Goal: Information Seeking & Learning: Learn about a topic

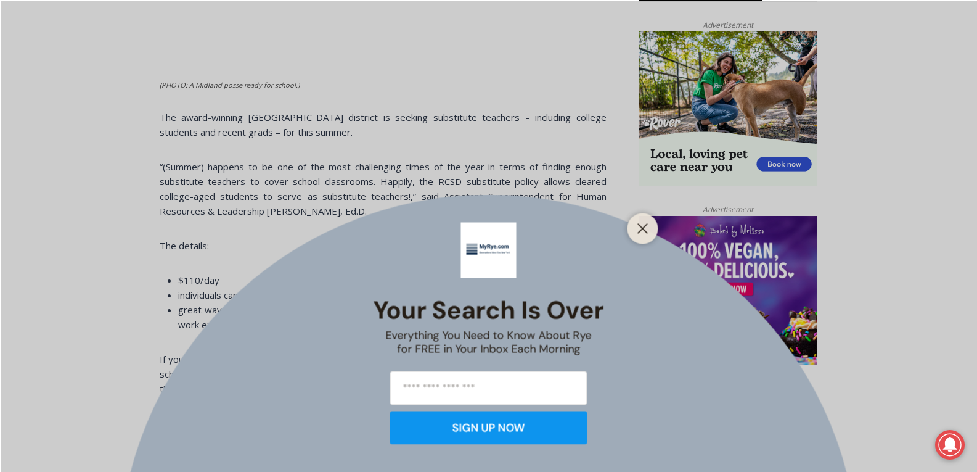
scroll to position [814, 0]
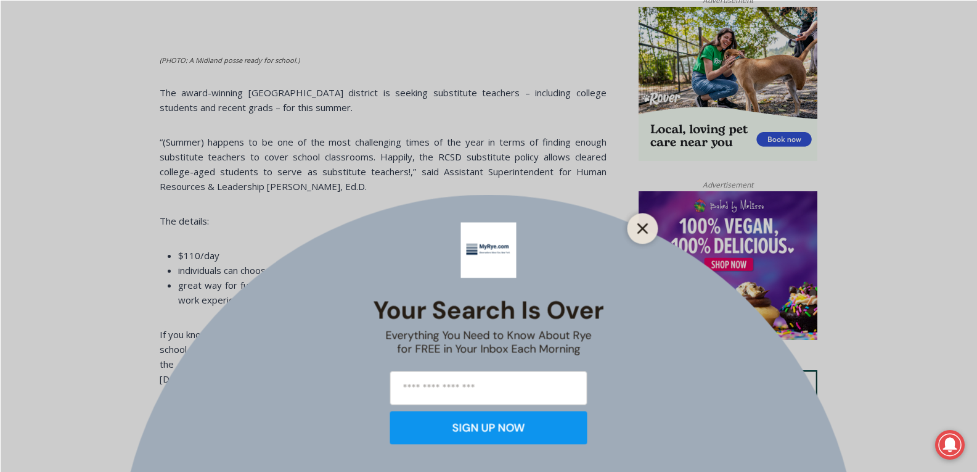
click at [647, 225] on line "Close" at bounding box center [642, 228] width 9 height 9
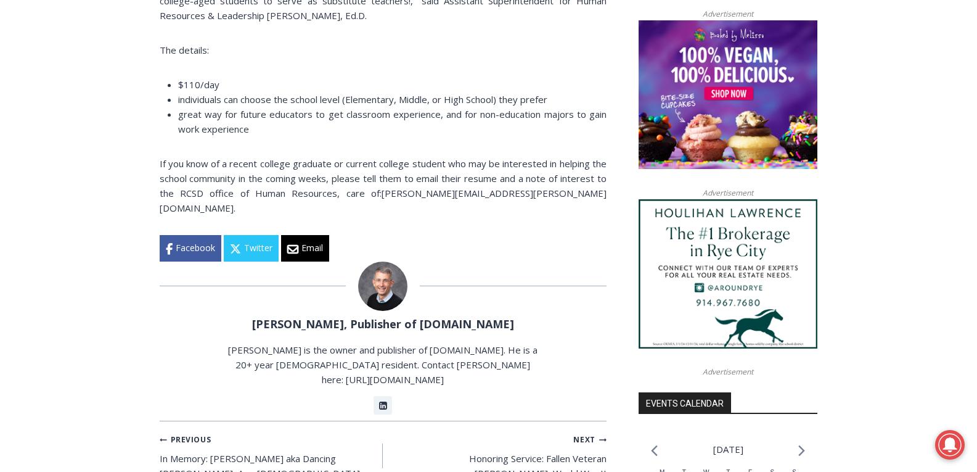
scroll to position [987, 0]
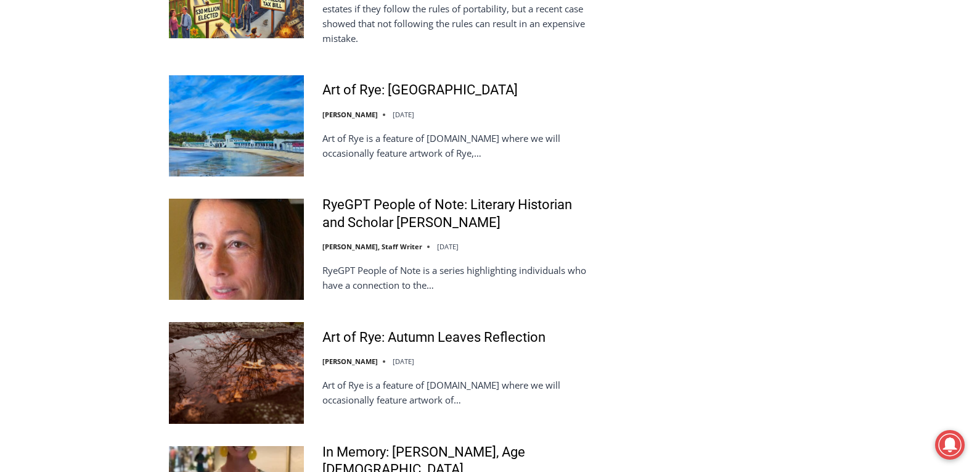
scroll to position [2728, 0]
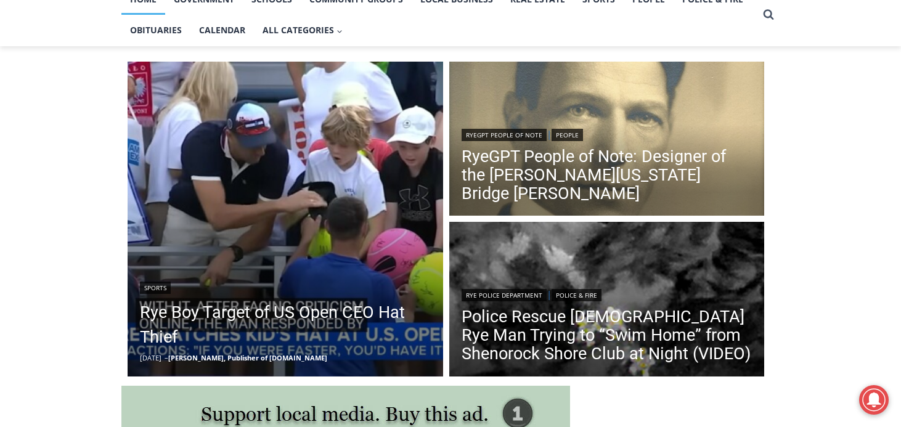
scroll to position [289, 0]
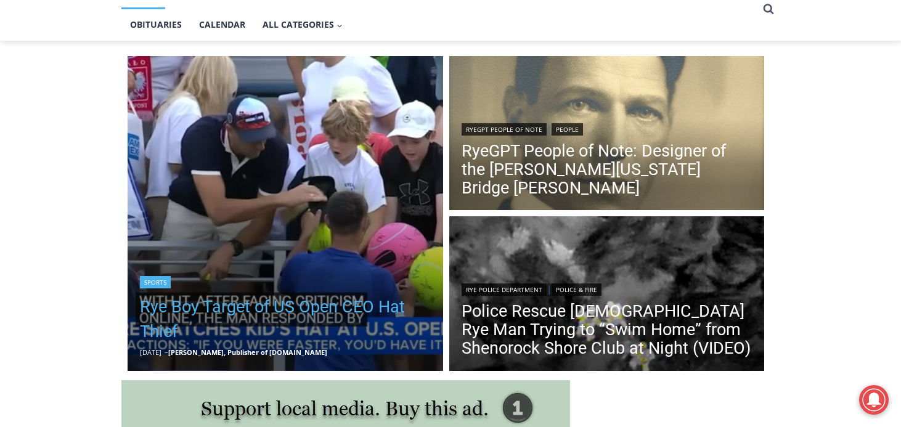
click at [310, 316] on link "Rye Boy Target of US Open CEO Hat Thief" at bounding box center [285, 319] width 291 height 49
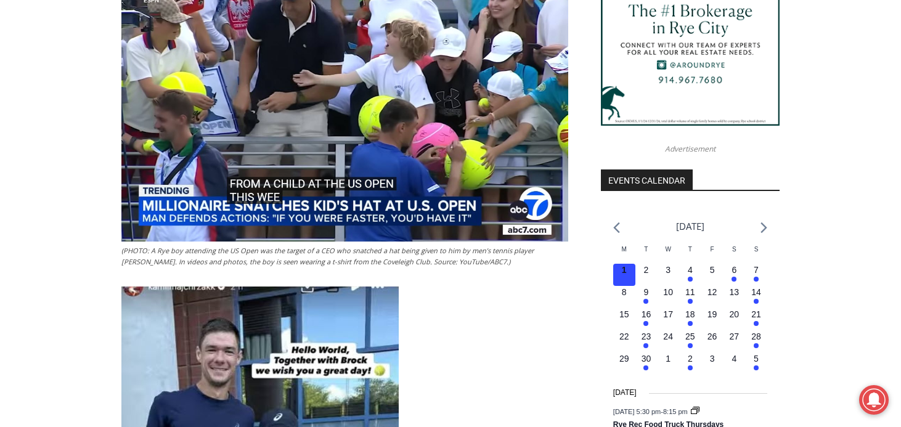
scroll to position [1224, 0]
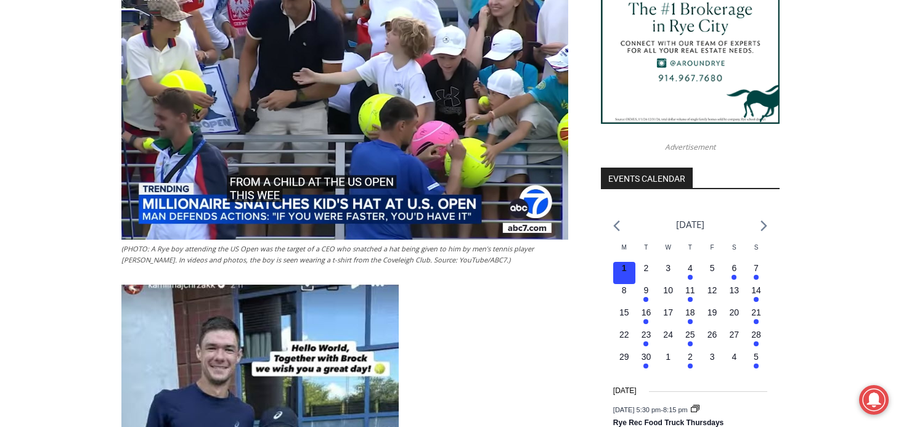
click at [375, 147] on img at bounding box center [344, 114] width 447 height 251
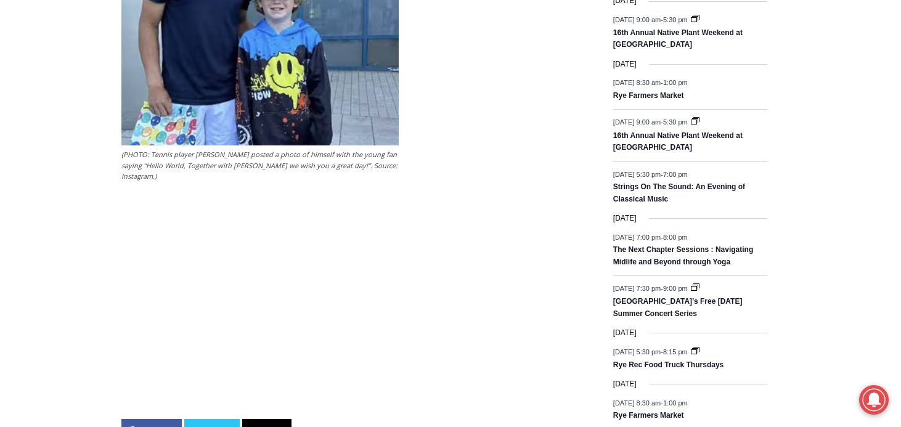
scroll to position [1717, 0]
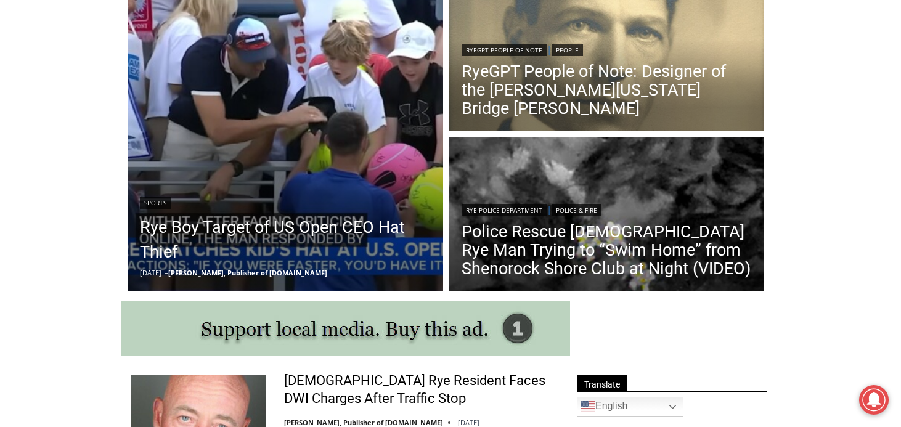
scroll to position [377, 0]
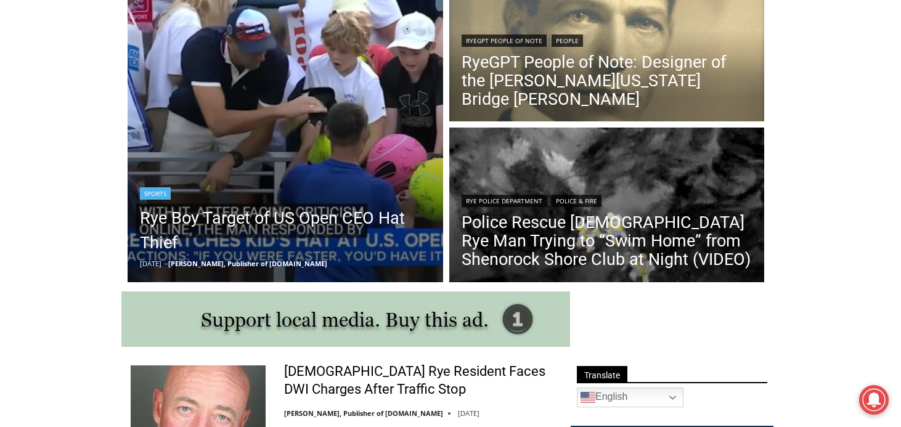
click at [281, 189] on div "Sports" at bounding box center [285, 192] width 291 height 15
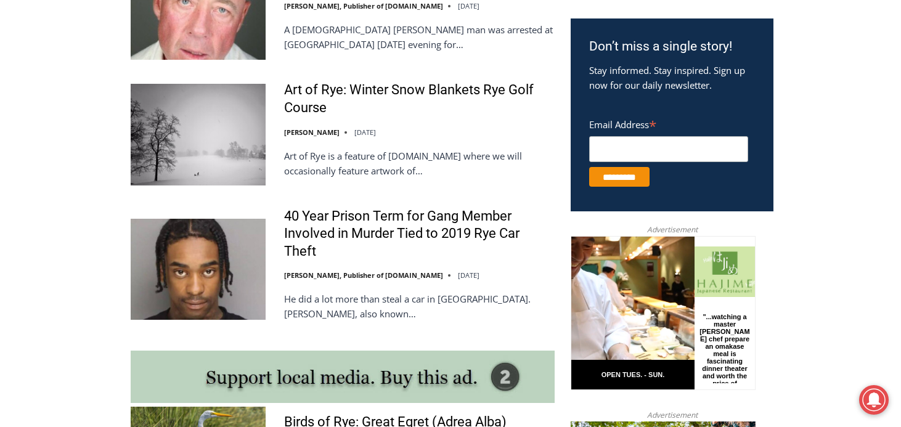
scroll to position [821, 0]
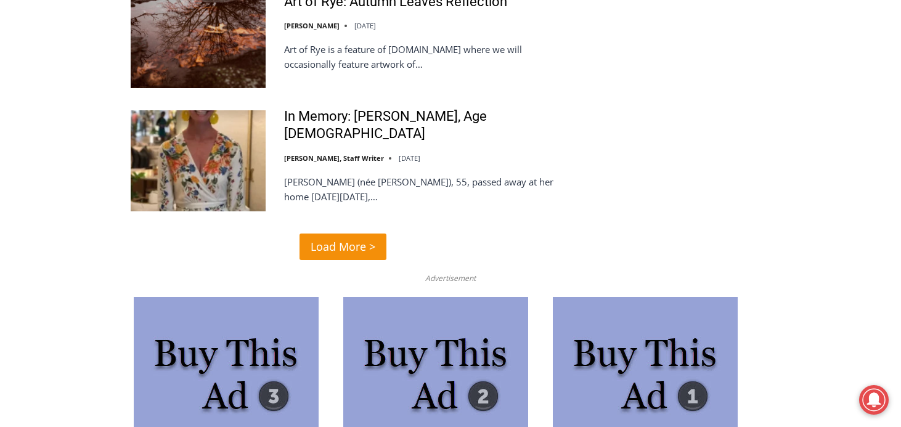
scroll to position [3048, 0]
